Goal: Task Accomplishment & Management: Use online tool/utility

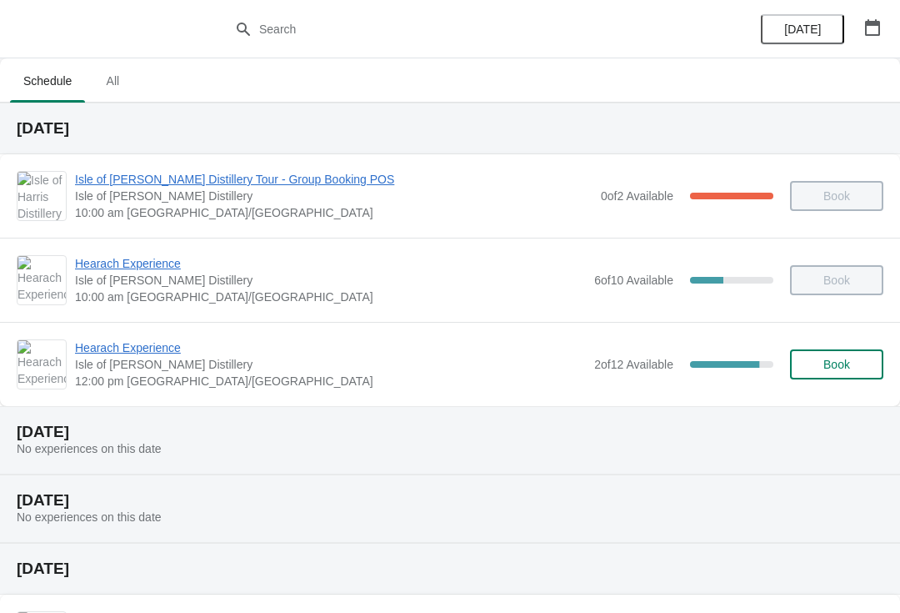
click at [113, 353] on span "Hearach Experience" at bounding box center [330, 347] width 511 height 17
click at [138, 353] on span "Hearach Experience" at bounding box center [330, 347] width 511 height 17
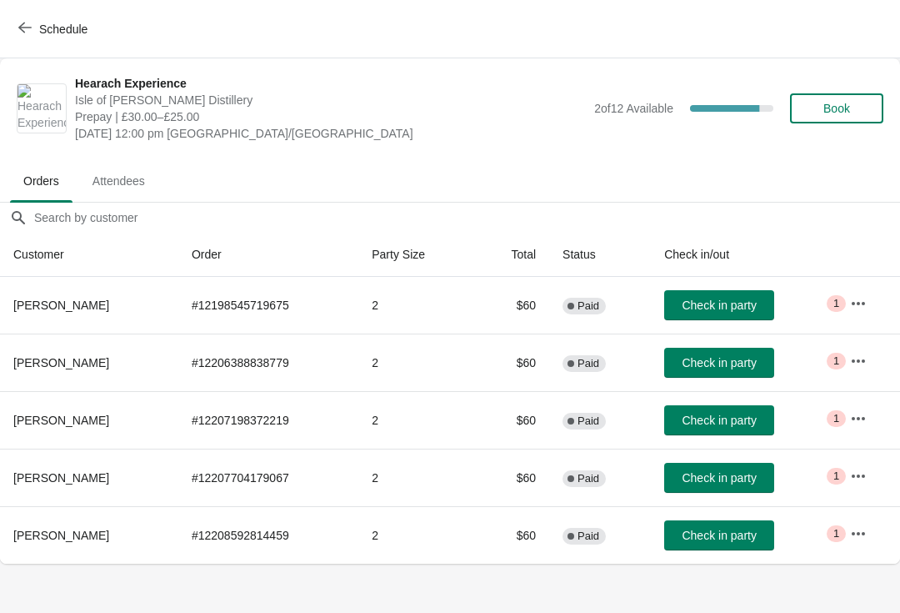
click at [32, 20] on button "Schedule" at bounding box center [54, 29] width 93 height 30
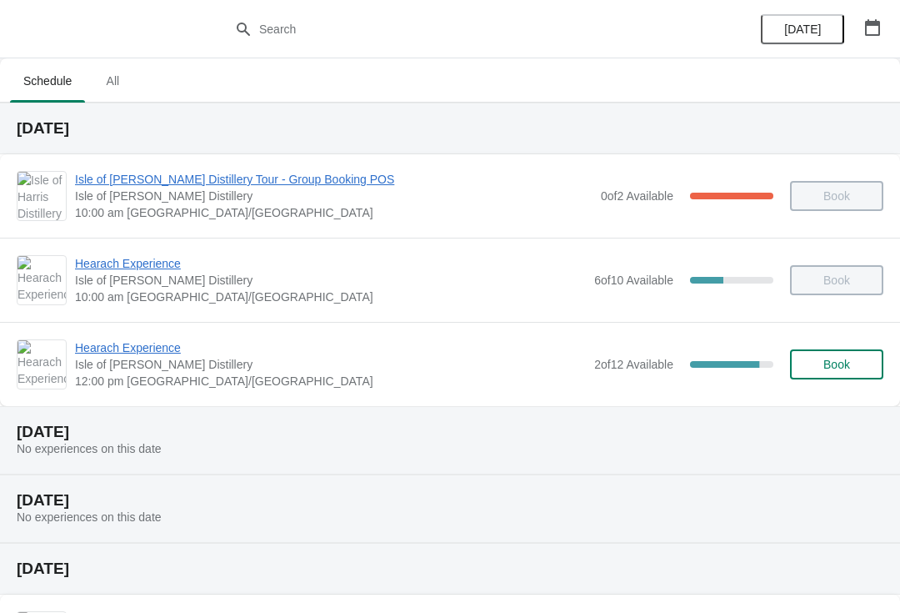
click at [147, 347] on span "Hearach Experience" at bounding box center [330, 347] width 511 height 17
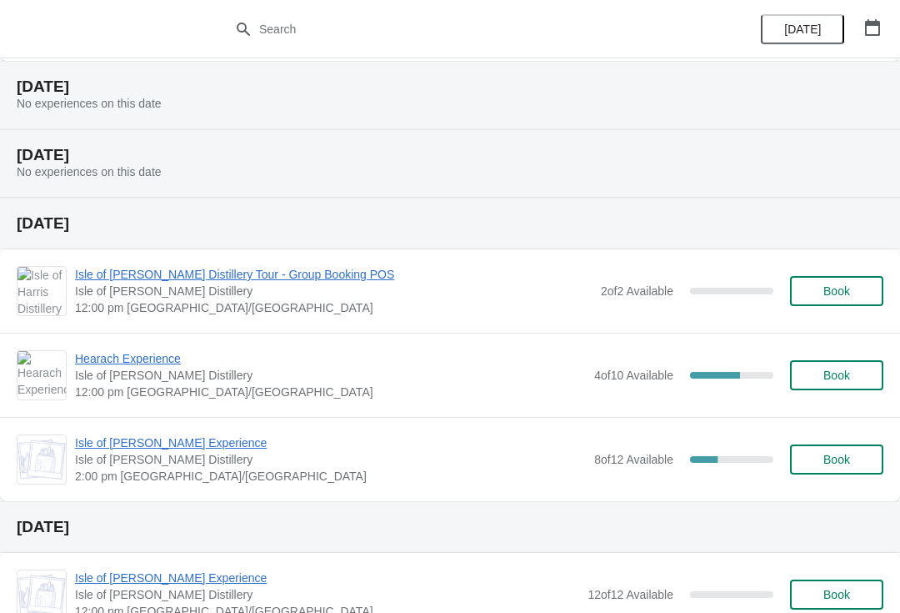
scroll to position [361, 0]
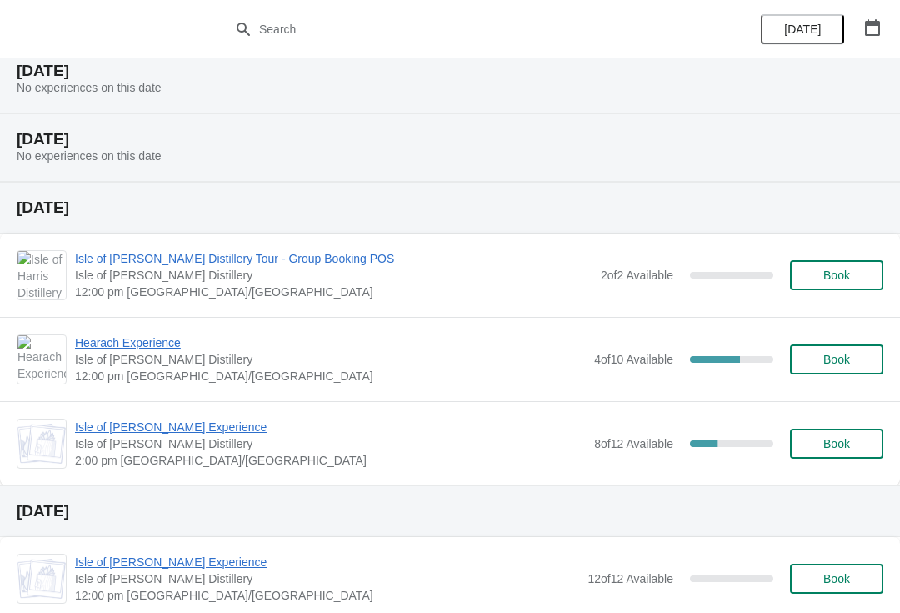
click at [175, 265] on span "Isle of [PERSON_NAME] Distillery Tour - Group Booking POS" at bounding box center [334, 258] width 518 height 17
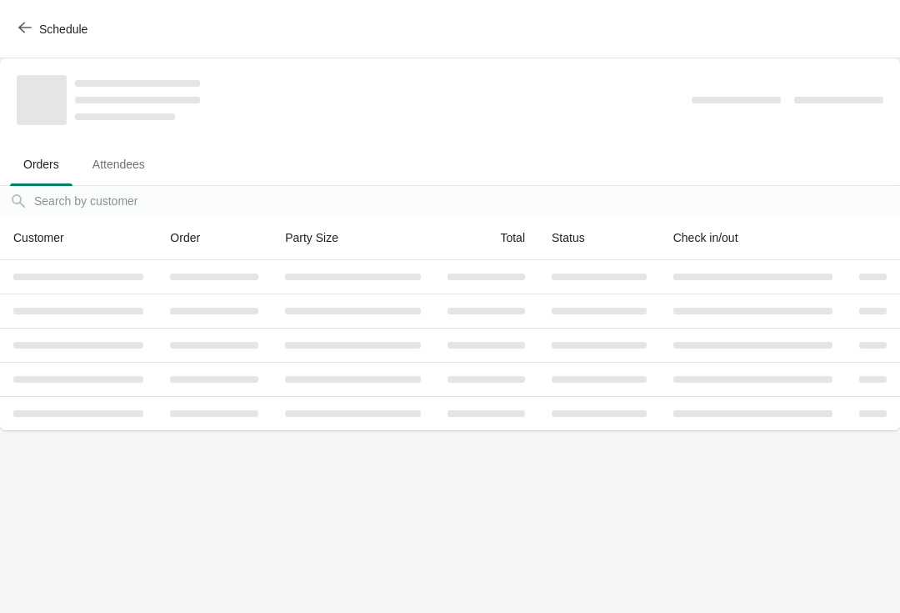
scroll to position [0, 0]
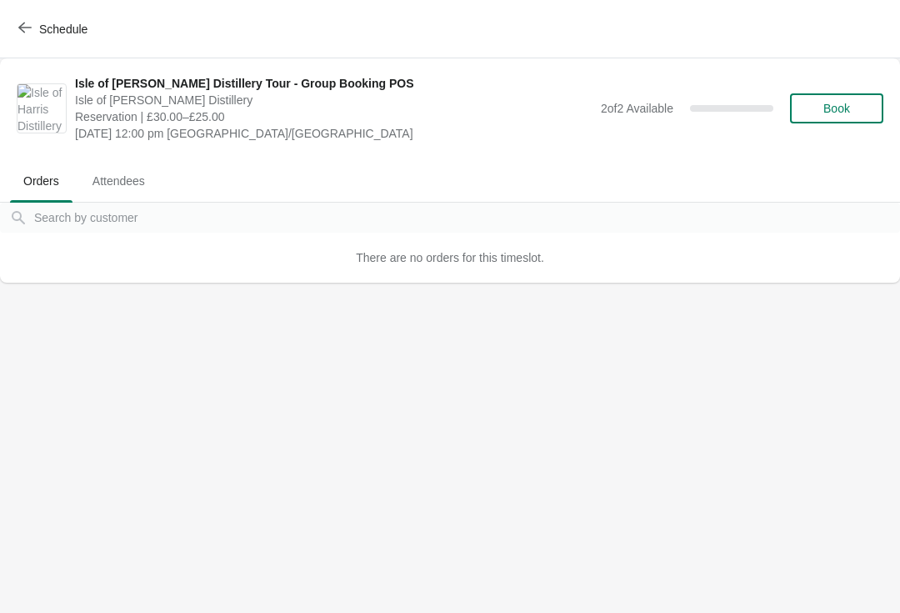
click at [23, 23] on icon "button" at bounding box center [24, 27] width 13 height 13
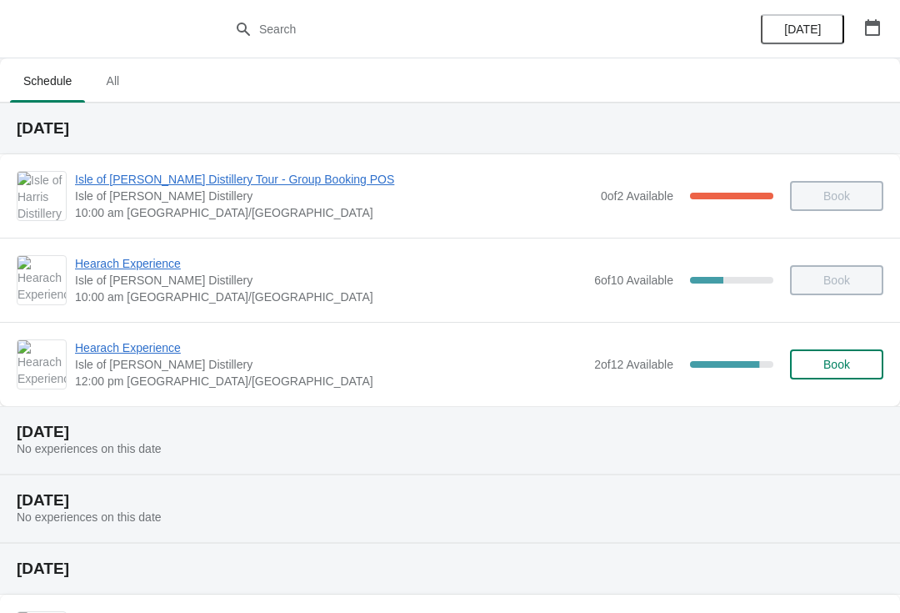
click at [158, 259] on span "Hearach Experience" at bounding box center [330, 263] width 511 height 17
click at [102, 335] on div "Hearach Experience [GEOGRAPHIC_DATA][PERSON_NAME] 12:00 pm [GEOGRAPHIC_DATA]/[G…" at bounding box center [450, 364] width 900 height 84
click at [103, 355] on span "Hearach Experience" at bounding box center [330, 347] width 511 height 17
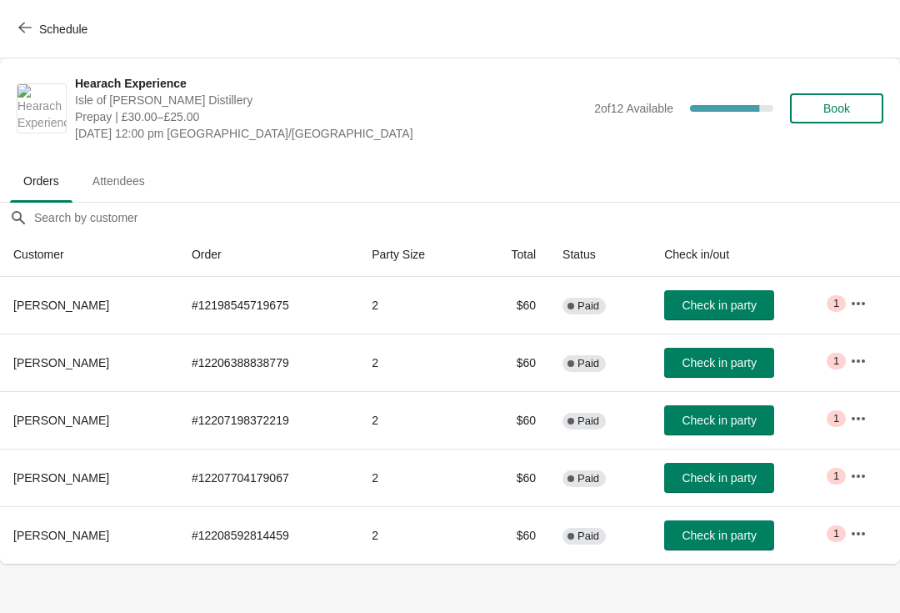
click at [697, 304] on span "Check in party" at bounding box center [719, 304] width 74 height 13
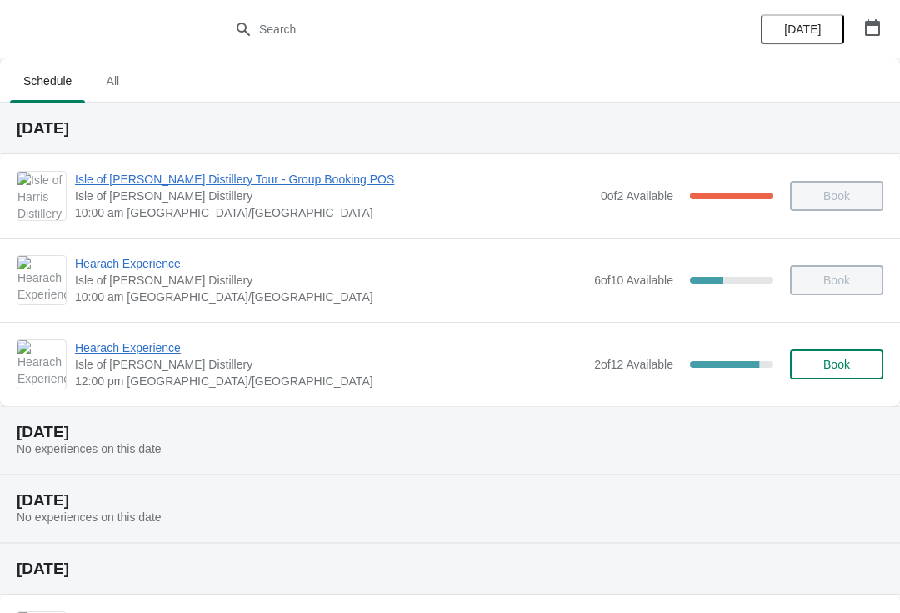
click at [167, 343] on span "Hearach Experience" at bounding box center [330, 347] width 511 height 17
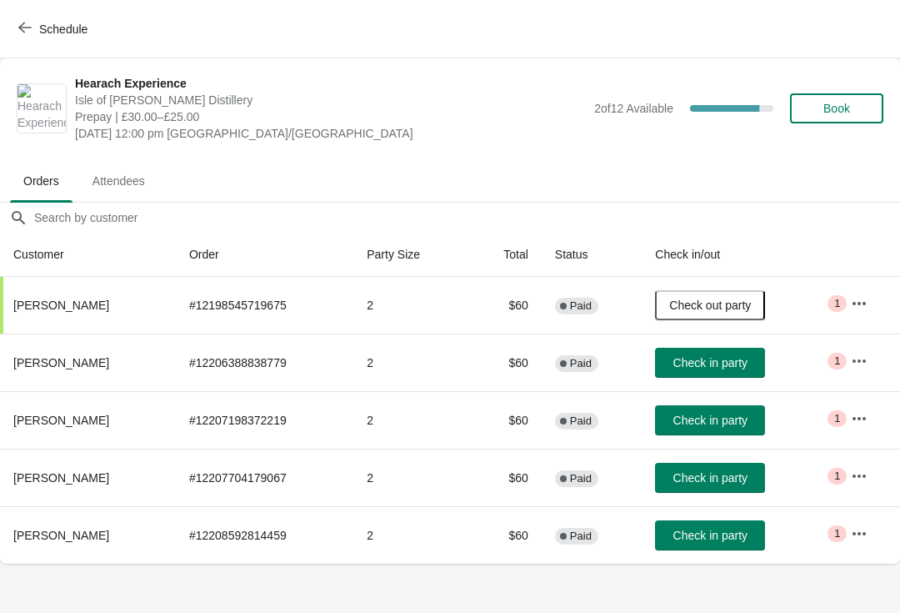
click at [735, 538] on span "Check in party" at bounding box center [711, 535] width 74 height 13
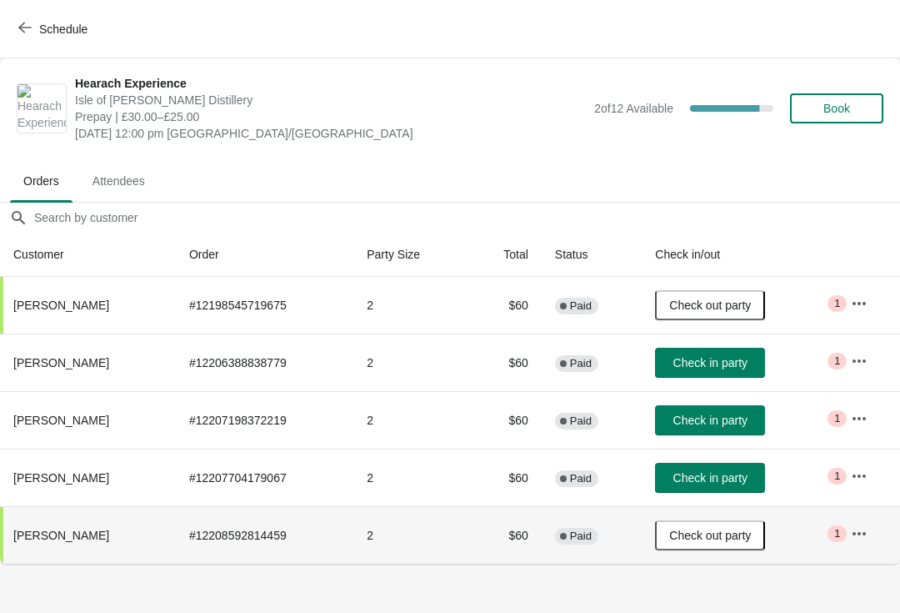
click at [734, 368] on span "Check in party" at bounding box center [711, 362] width 74 height 13
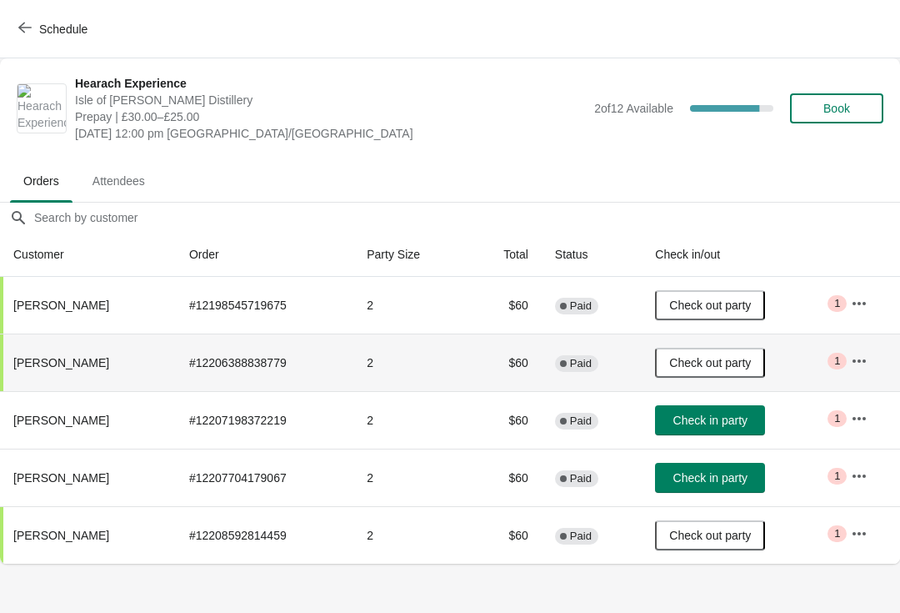
click at [732, 468] on button "Check in party" at bounding box center [710, 478] width 110 height 30
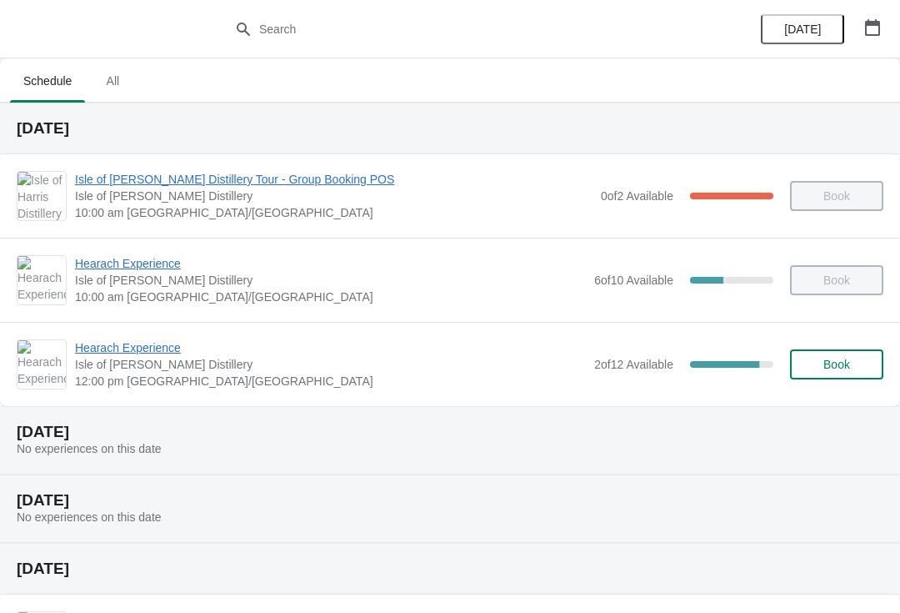
click at [111, 348] on span "Hearach Experience" at bounding box center [330, 347] width 511 height 17
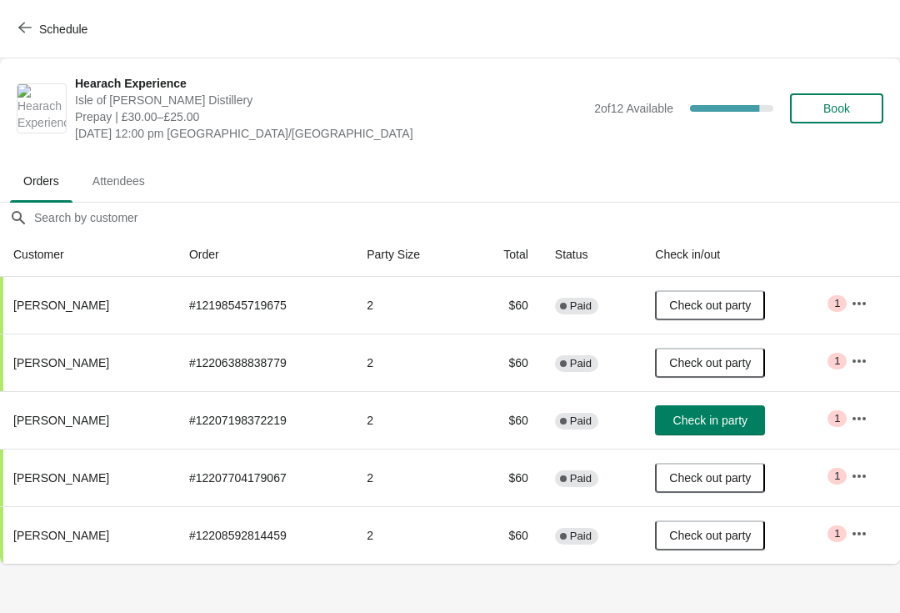
click at [691, 424] on span "Check in party" at bounding box center [711, 420] width 74 height 13
